Goal: Task Accomplishment & Management: Manage account settings

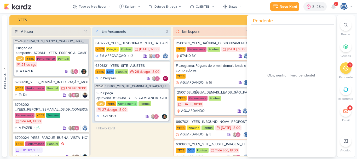
click at [344, 68] on icon at bounding box center [345, 68] width 6 height 5
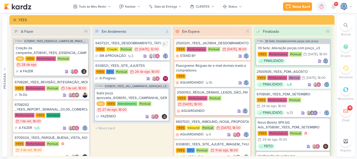
click at [118, 45] on div "6407221_YEES_DESDOBRAMENTO_TATUAPÉ_RENDA" at bounding box center [131, 43] width 73 height 5
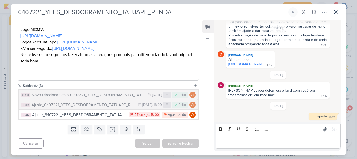
scroll to position [228, 0]
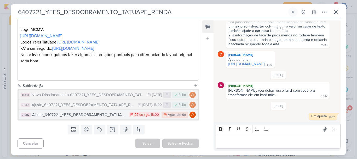
click at [108, 116] on div "Ajuste_6407221_YEES_DESDOBRAMENTO_TATUAPÉ_RENDA_V3" at bounding box center [79, 115] width 94 height 6
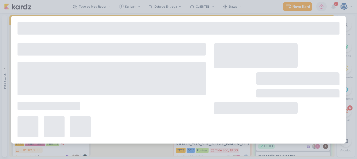
type input "Ajuste_6407221_YEES_DESDOBRAMENTO_TATUAPÉ_RENDA_V3"
type input "[DATE] 18:00"
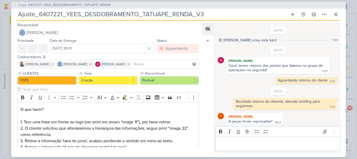
scroll to position [162, 0]
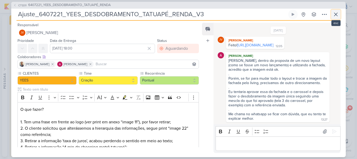
click at [334, 16] on icon at bounding box center [336, 14] width 6 height 6
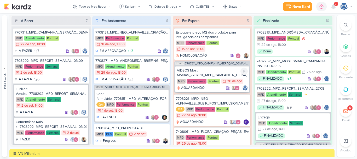
scroll to position [49, 0]
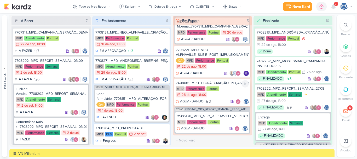
click at [224, 91] on div "MPD Performance Pontual 26/8 [DATE] 18:00" at bounding box center [212, 91] width 73 height 11
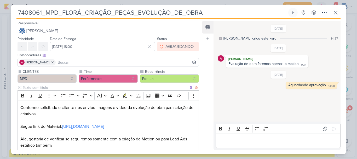
scroll to position [77, 0]
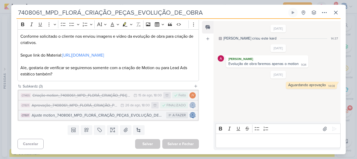
click at [96, 115] on div "Ajuste motion_7408061_MPD_FLORÁ_CRIAÇÃO_PEÇAS_EVOLUÇÃO_DE_OBRA_V2" at bounding box center [98, 115] width 132 height 6
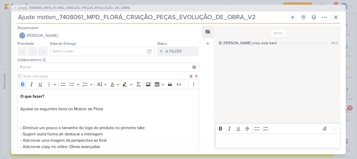
scroll to position [33, 0]
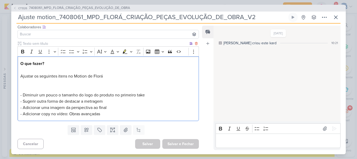
click at [48, 86] on p "O que fazer? Ajustar os seguintes itens no Motion de Florá - Diminuir um pouco …" at bounding box center [108, 88] width 176 height 56
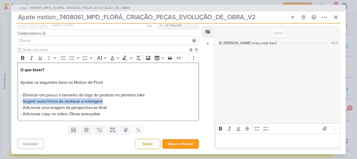
drag, startPoint x: 106, startPoint y: 102, endPoint x: 24, endPoint y: 100, distance: 82.6
click at [24, 100] on p "O que fazer? Ajustar os seguintes itens no Motion de [PERSON_NAME] ⁠⁠⁠⁠⁠⁠⁠ - Di…" at bounding box center [108, 92] width 176 height 50
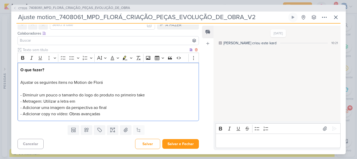
click at [79, 100] on p "O que fazer? Ajustar os seguintes itens no Motion de Florá - Diminuir um pouco …" at bounding box center [108, 92] width 176 height 50
click at [79, 100] on span "- Metragem: Utilizar a letra em bold para dar maior destaque ou adicionar um re…" at bounding box center [99, 100] width 158 height 5
click at [34, 90] on p "O que fazer? Ajustar os seguintes itens no Motion de Florá - Diminuir um pouco …" at bounding box center [108, 92] width 176 height 50
click at [180, 102] on p "O que fazer? Ajustar os seguintes itens no Motion de Florá ⁠⁠⁠⁠⁠⁠⁠ - Diminuir u…" at bounding box center [108, 92] width 176 height 50
click at [136, 101] on span "- Metragem: Utilizar a letra em bold para dar maior destaque ou adicionar um re…" at bounding box center [99, 100] width 159 height 5
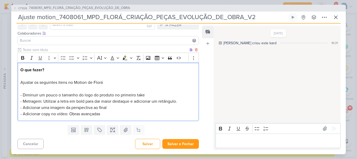
click at [185, 101] on p "O que fazer? Ajustar os seguintes itens no Motion de Florá - Diminuir um pouco …" at bounding box center [108, 92] width 176 height 50
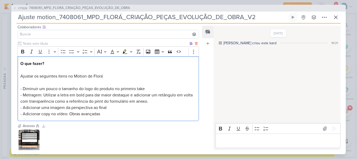
click at [118, 105] on p "O que fazer? Ajustar os seguintes itens no Motion de Florá - Diminuir um pouco …" at bounding box center [108, 88] width 176 height 56
click at [108, 119] on div "O que fazer? Ajustar os seguintes itens no Motion de Florá - Diminuir um pouco …" at bounding box center [108, 88] width 181 height 65
click at [141, 109] on p "O que fazer? Ajustar os seguintes itens no Motion de Florá - Diminuir um pouco …" at bounding box center [108, 88] width 176 height 56
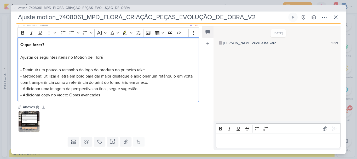
scroll to position [52, 0]
drag, startPoint x: 50, startPoint y: 95, endPoint x: 45, endPoint y: 97, distance: 5.0
click at [45, 97] on p "O que fazer? Ajustar os seguintes itens no Motion de Florá - Diminuir um pouco …" at bounding box center [108, 69] width 176 height 56
click at [106, 92] on p "O que fazer? Ajustar os seguintes itens no Motion de Florá - Diminuir um pouco …" at bounding box center [108, 69] width 176 height 56
click at [151, 89] on p "O que fazer? Ajustar os seguintes itens no Motion de Florá - Diminuir um pouco …" at bounding box center [108, 69] width 176 height 56
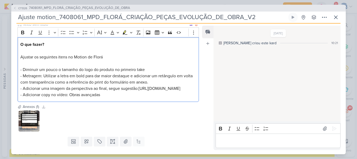
click at [124, 98] on p "O que fazer? Ajustar os seguintes itens no Motion de Florá - Diminuir um pouco …" at bounding box center [108, 69] width 176 height 56
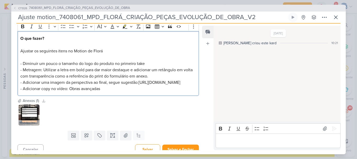
scroll to position [58, 0]
drag, startPoint x: 54, startPoint y: 83, endPoint x: 139, endPoint y: 89, distance: 85.3
click at [139, 89] on p "O que fazer? Ajustar os seguintes itens no Motion de Florá - Diminuir um pouco …" at bounding box center [108, 63] width 176 height 56
click at [135, 91] on p "O que fazer? Ajustar os seguintes itens no Motion de Florá - Diminuir um pouco …" at bounding box center [108, 63] width 176 height 56
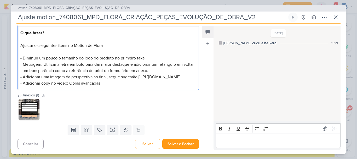
scroll to position [0, 0]
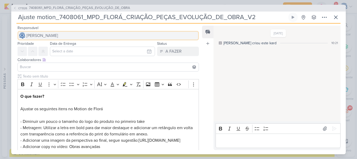
click at [58, 33] on span "[PERSON_NAME]" at bounding box center [42, 35] width 32 height 6
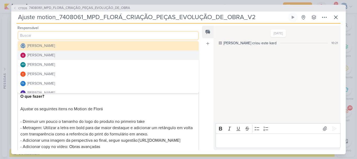
click at [65, 55] on button "[PERSON_NAME]" at bounding box center [108, 54] width 181 height 9
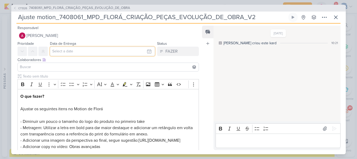
click at [75, 51] on input "text" at bounding box center [102, 50] width 105 height 9
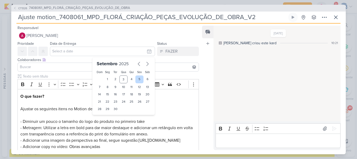
click at [137, 78] on div "5" at bounding box center [139, 79] width 8 height 8
type input "5 de setembro de 2025 às 23:59"
click at [104, 116] on select "00 01 02 03 04 05 06 07 08 09 10 11 12 13 14 15 16 17 18 19 20 21 22 23" at bounding box center [107, 117] width 7 height 6
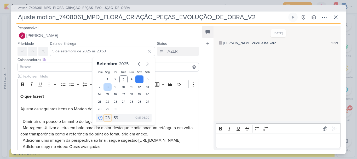
select select "18"
click at [104, 114] on select "00 01 02 03 04 05 06 07 08 09 10 11 12 13 14 15 16 17 18 19 20 21 22 23" at bounding box center [107, 117] width 7 height 6
type input "[DATE] 18:59"
click at [113, 119] on select "00 05 10 15 20 25 30 35 40 45 50 55 59" at bounding box center [115, 117] width 7 height 6
select select "0"
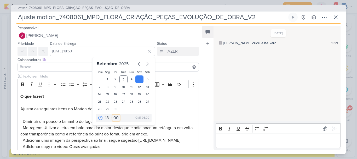
click at [112, 114] on select "00 05 10 15 20 25 30 35 40 45 50 55 59" at bounding box center [115, 117] width 7 height 6
type input "[DATE] 18:00"
click at [75, 66] on input at bounding box center [108, 67] width 179 height 6
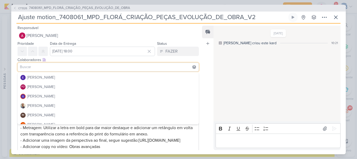
scroll to position [56, 0]
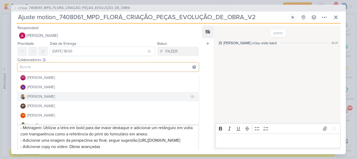
click at [60, 96] on button "[PERSON_NAME]" at bounding box center [108, 96] width 181 height 9
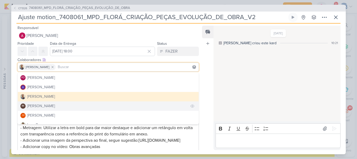
click at [55, 105] on div "[PERSON_NAME]" at bounding box center [41, 105] width 28 height 5
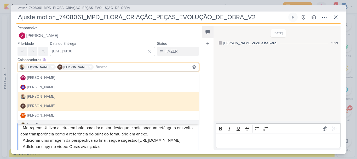
click at [173, 142] on p "O que fazer? Ajustar os seguintes itens no Motion de Florá - Diminuir um pouco …" at bounding box center [108, 121] width 176 height 56
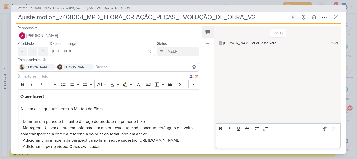
scroll to position [69, 0]
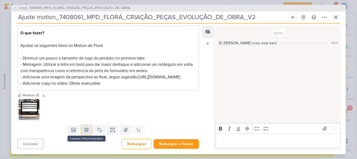
click at [90, 129] on button at bounding box center [86, 129] width 11 height 9
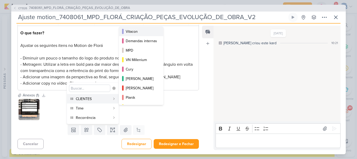
scroll to position [73, 0]
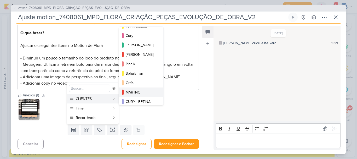
click at [135, 93] on div "MAR INC" at bounding box center [141, 91] width 31 height 5
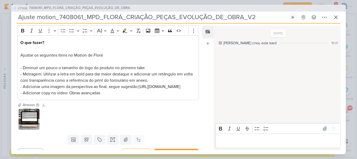
click at [86, 140] on div "Templates Campos Personalizados CLIENTES [GEOGRAPHIC_DATA]" at bounding box center [106, 139] width 190 height 14
click at [87, 142] on icon at bounding box center [86, 139] width 5 height 5
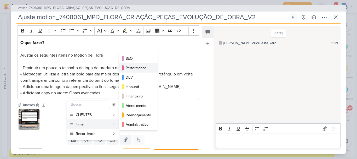
click at [134, 68] on div "Performance" at bounding box center [139, 67] width 26 height 5
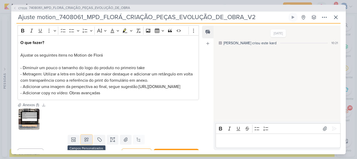
click at [85, 141] on icon at bounding box center [87, 139] width 4 height 4
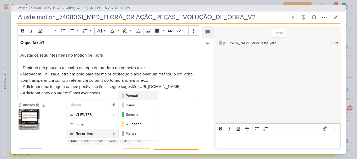
click at [131, 95] on div "Pontual" at bounding box center [139, 95] width 26 height 5
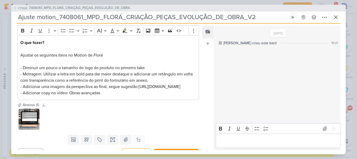
scroll to position [85, 0]
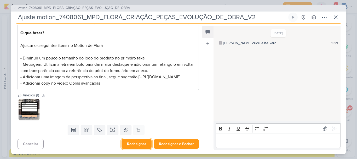
click at [137, 145] on button "Redesignar" at bounding box center [136, 143] width 30 height 10
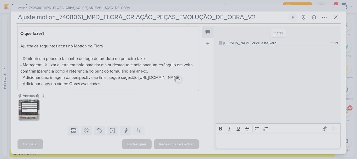
scroll to position [85, 0]
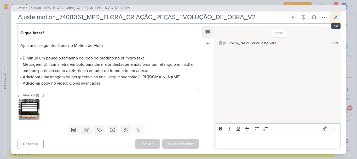
click at [338, 15] on icon at bounding box center [336, 17] width 6 height 6
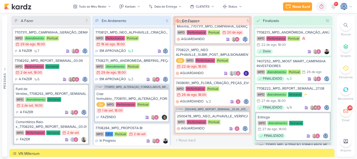
click at [349, 25] on div at bounding box center [345, 24] width 11 height 11
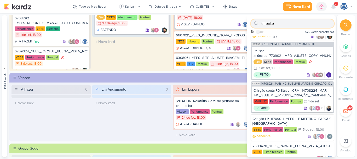
scroll to position [40, 0]
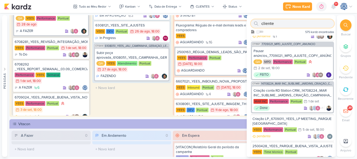
type input "cliente"
click at [348, 25] on div at bounding box center [345, 24] width 11 height 11
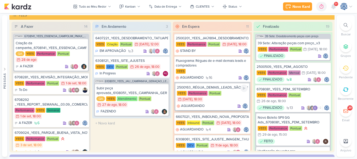
scroll to position [213, 0]
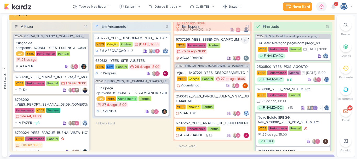
click at [227, 44] on div "YEES Performance Pontual 26/8 [DATE] 18:00" at bounding box center [212, 48] width 73 height 11
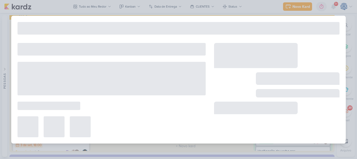
click at [227, 44] on div at bounding box center [256, 55] width 84 height 25
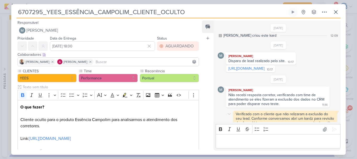
scroll to position [2, 0]
click at [264, 69] on link "[URL][DOMAIN_NAME]" at bounding box center [246, 68] width 36 height 4
click at [311, 6] on div "6707295_YEES_ESSÊNCIA_CAMPOLIM_CLIENTE_OCULTO Criado por mim" at bounding box center [178, 79] width 334 height 150
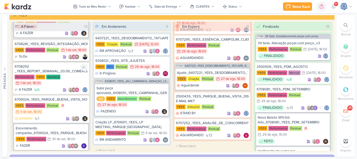
scroll to position [37, 0]
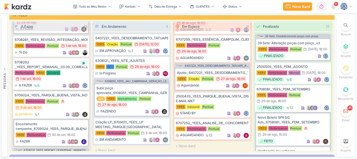
click at [81, 67] on div at bounding box center [83, 62] width 7 height 7
click at [62, 82] on div "Performance [GEOGRAPHIC_DATA] Semanal 1/9 [DATE] 18:00" at bounding box center [51, 75] width 73 height 11
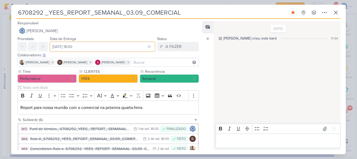
click at [74, 45] on input "[DATE] 18:00" at bounding box center [102, 46] width 105 height 9
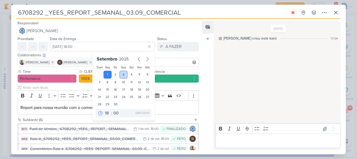
click at [120, 75] on div "3" at bounding box center [123, 75] width 8 height 8
type input "[DATE] 18:00"
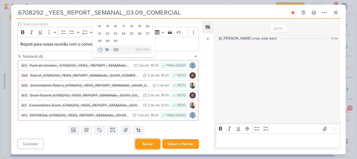
click at [147, 146] on button "Salvar" at bounding box center [147, 143] width 25 height 10
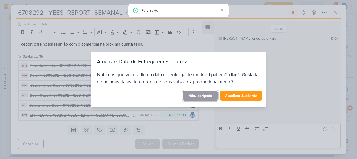
click at [196, 99] on button "Não, obrigado" at bounding box center [200, 95] width 35 height 10
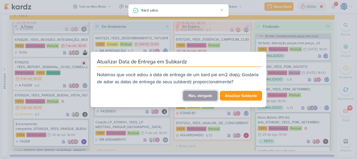
click at [196, 99] on button "Não, obrigado" at bounding box center [200, 95] width 35 height 10
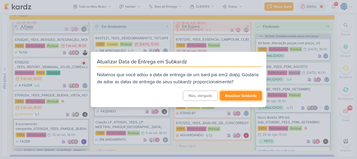
click at [237, 95] on button "Atualizar Subkardz" at bounding box center [241, 96] width 42 height 10
